Goal: Information Seeking & Learning: Learn about a topic

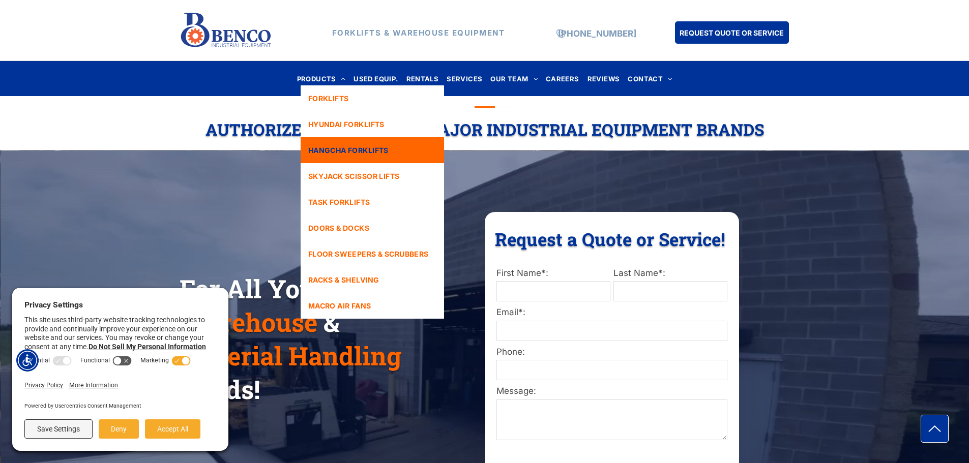
click at [342, 144] on link "HANGCHA FORKLIFTS" at bounding box center [372, 150] width 143 height 26
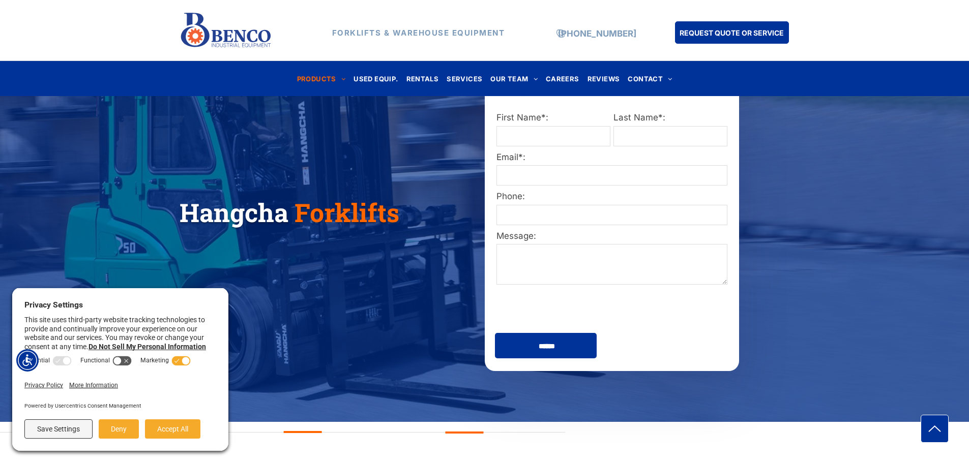
scroll to position [102, 0]
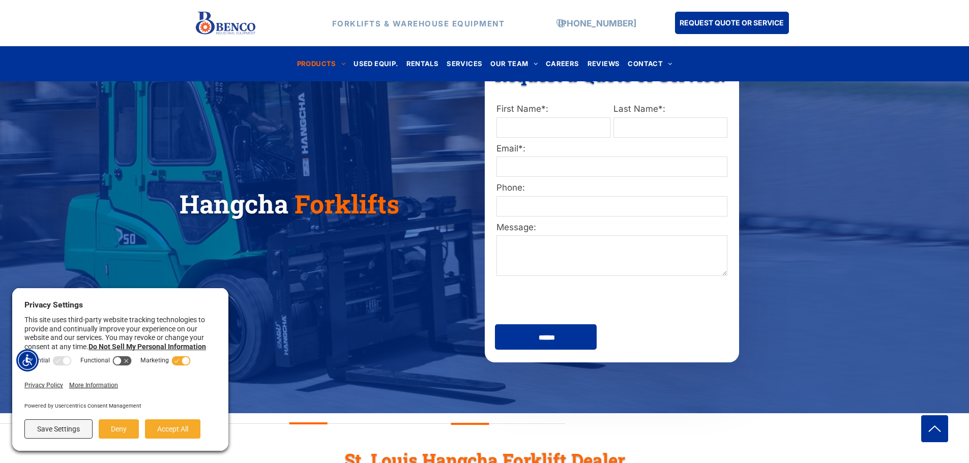
click at [182, 430] on button "Accept All" at bounding box center [172, 429] width 55 height 19
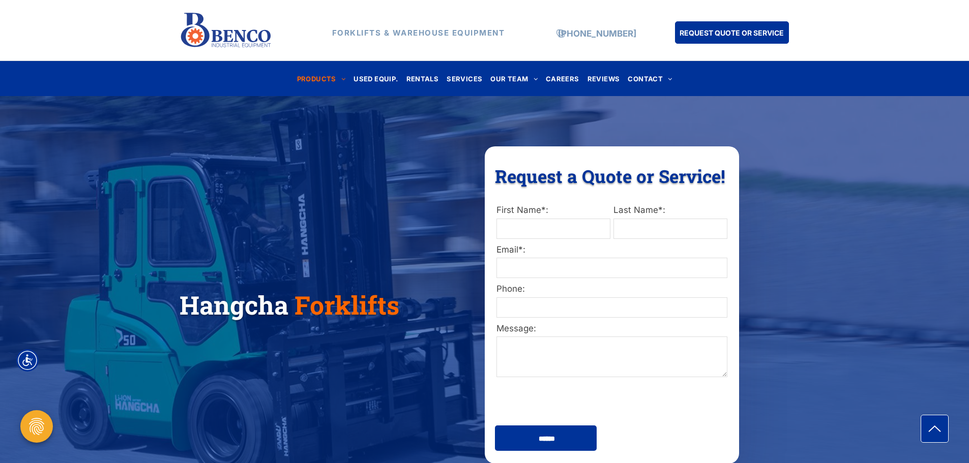
scroll to position [0, 0]
